Goal: Find specific page/section: Find specific page/section

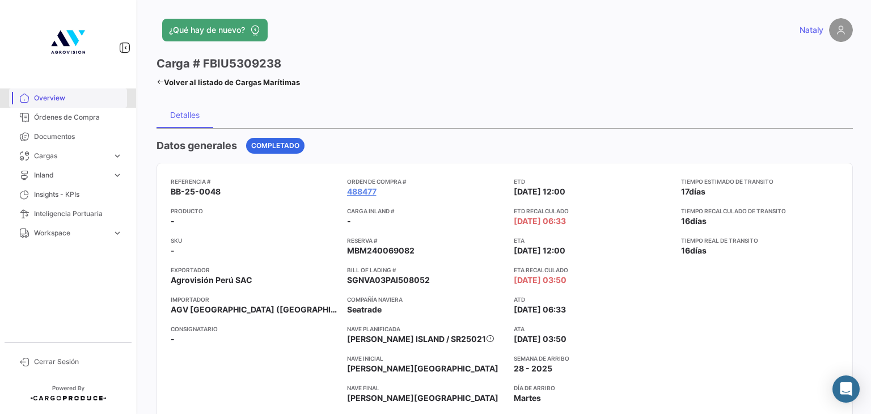
click at [63, 100] on span "Overview" at bounding box center [78, 98] width 88 height 10
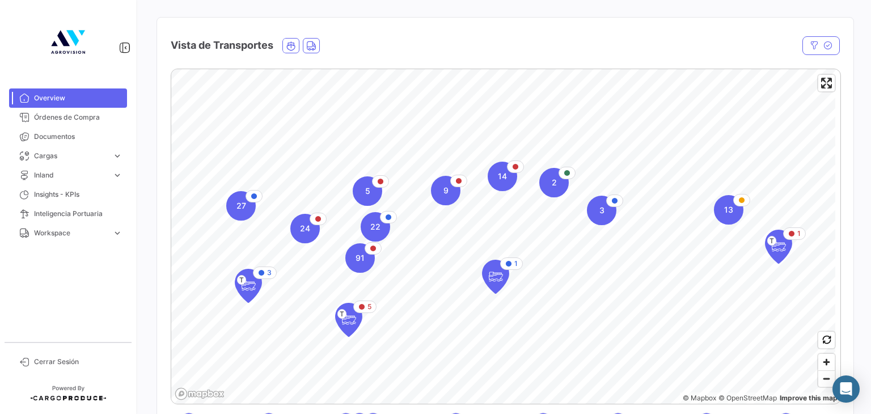
scroll to position [170, 0]
click at [368, 192] on span "5" at bounding box center [367, 191] width 5 height 11
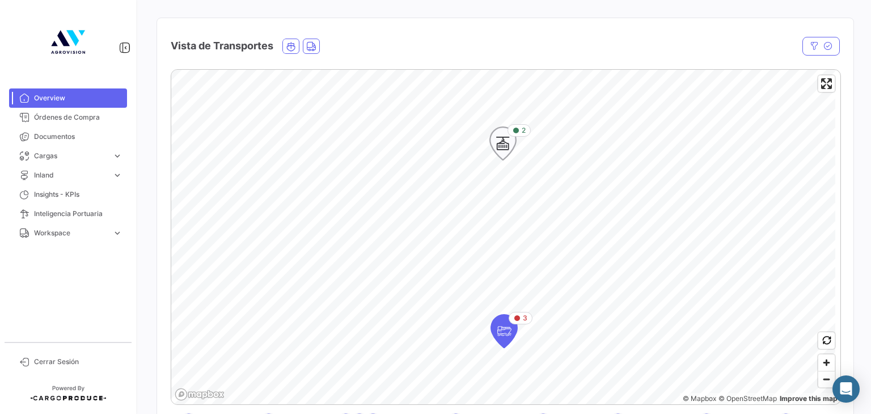
click at [507, 141] on icon "Map marker" at bounding box center [503, 143] width 16 height 24
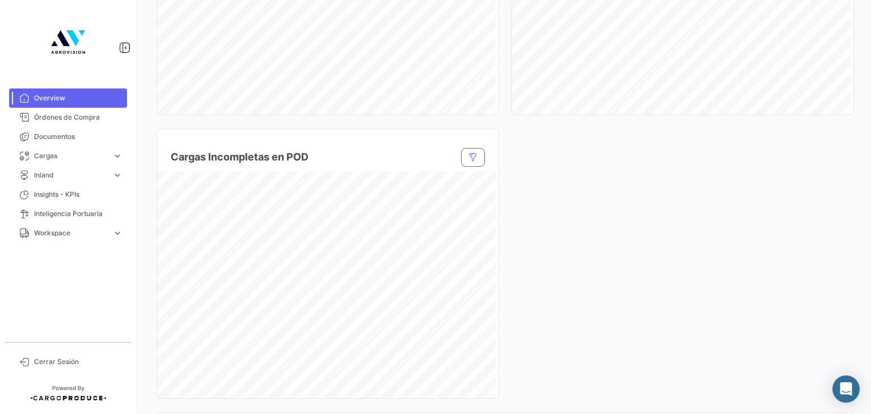
scroll to position [793, 0]
click at [63, 135] on span "Documentos" at bounding box center [78, 136] width 88 height 10
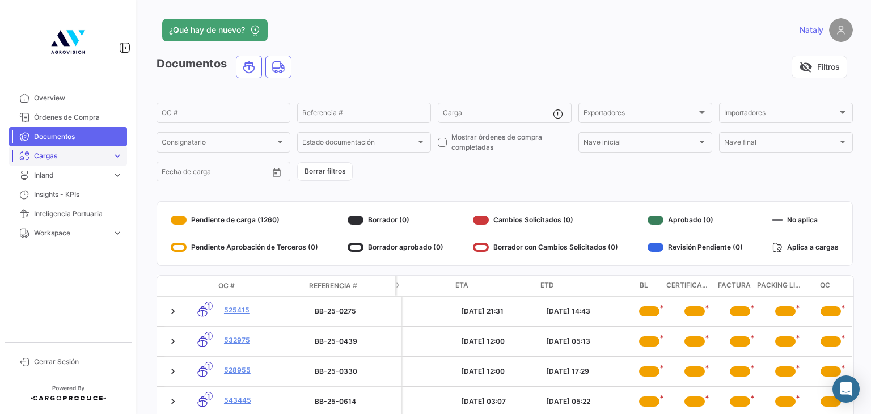
click at [66, 159] on span "Cargas" at bounding box center [71, 156] width 74 height 10
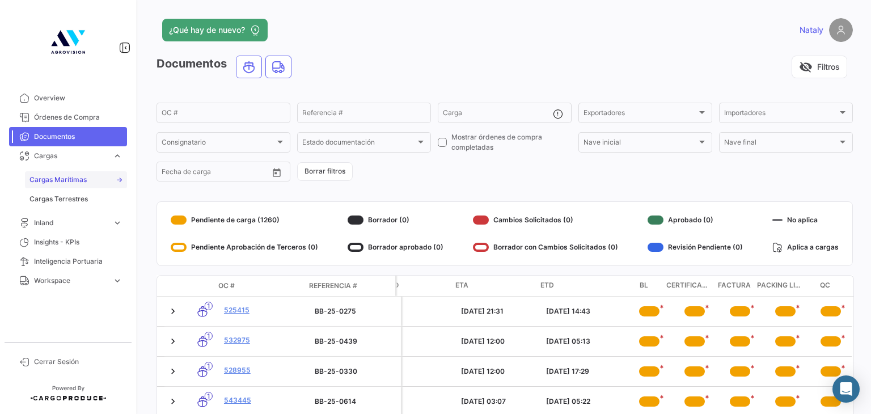
click at [79, 179] on span "Cargas Marítimas" at bounding box center [57, 180] width 57 height 10
